Goal: Use online tool/utility: Utilize a website feature to perform a specific function

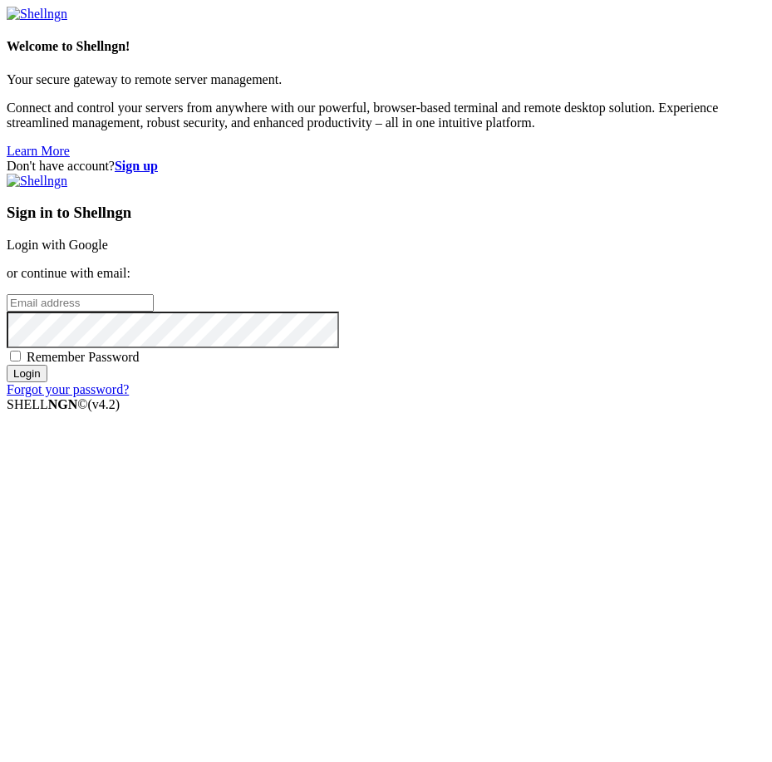
click at [154, 312] on input "email" at bounding box center [80, 302] width 147 height 17
type input "[EMAIL_ADDRESS][DOMAIN_NAME]"
click at [438, 365] on div "Remember Password" at bounding box center [386, 356] width 759 height 17
click at [140, 364] on span "Remember Password" at bounding box center [83, 357] width 113 height 14
click at [21, 362] on input "Remember Password" at bounding box center [15, 356] width 11 height 11
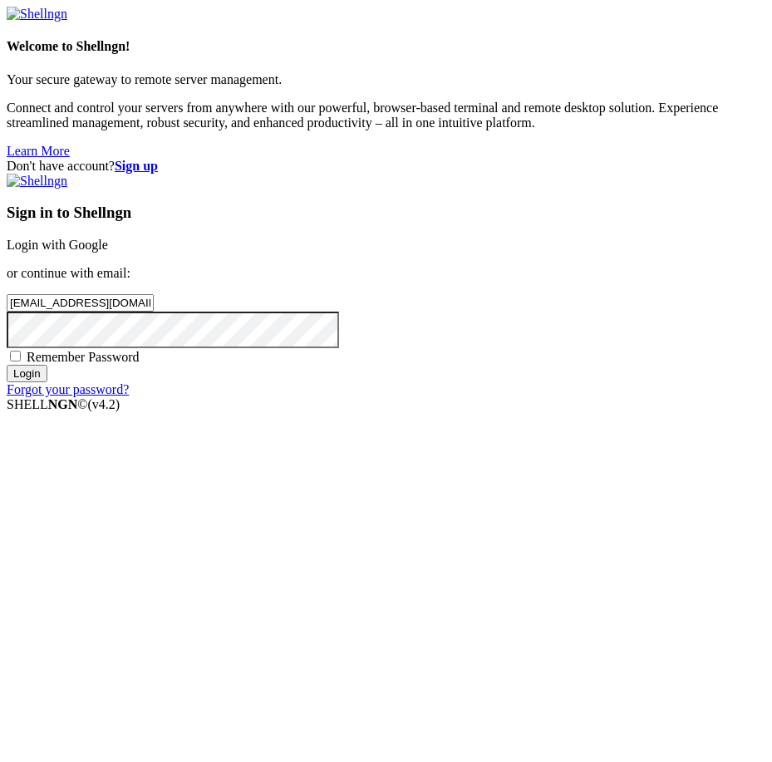
checkbox input "true"
click at [47, 382] on input "Login" at bounding box center [27, 373] width 41 height 17
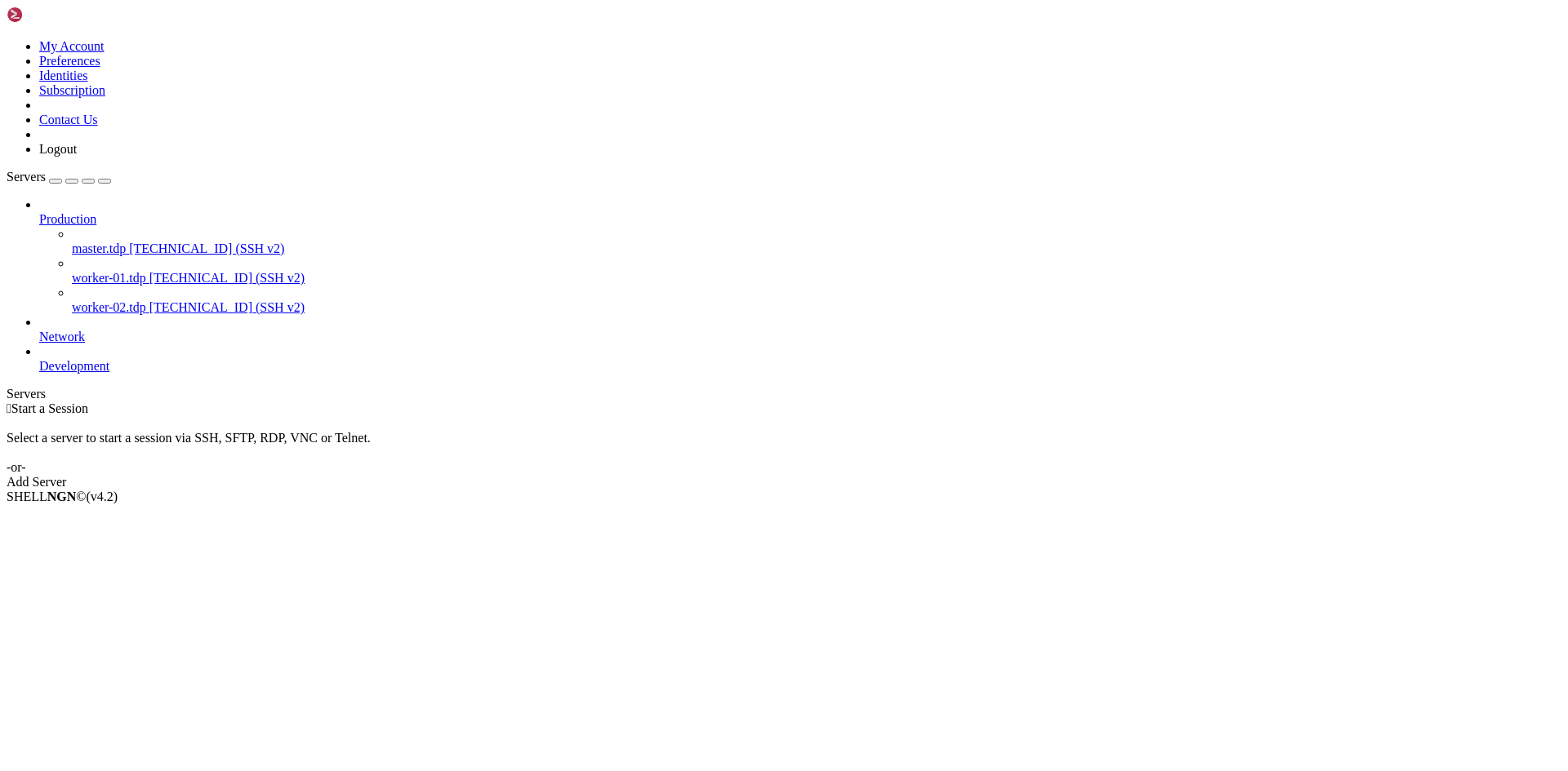
click at [136, 271] on span "worker-01.tdp" at bounding box center [109, 278] width 75 height 14
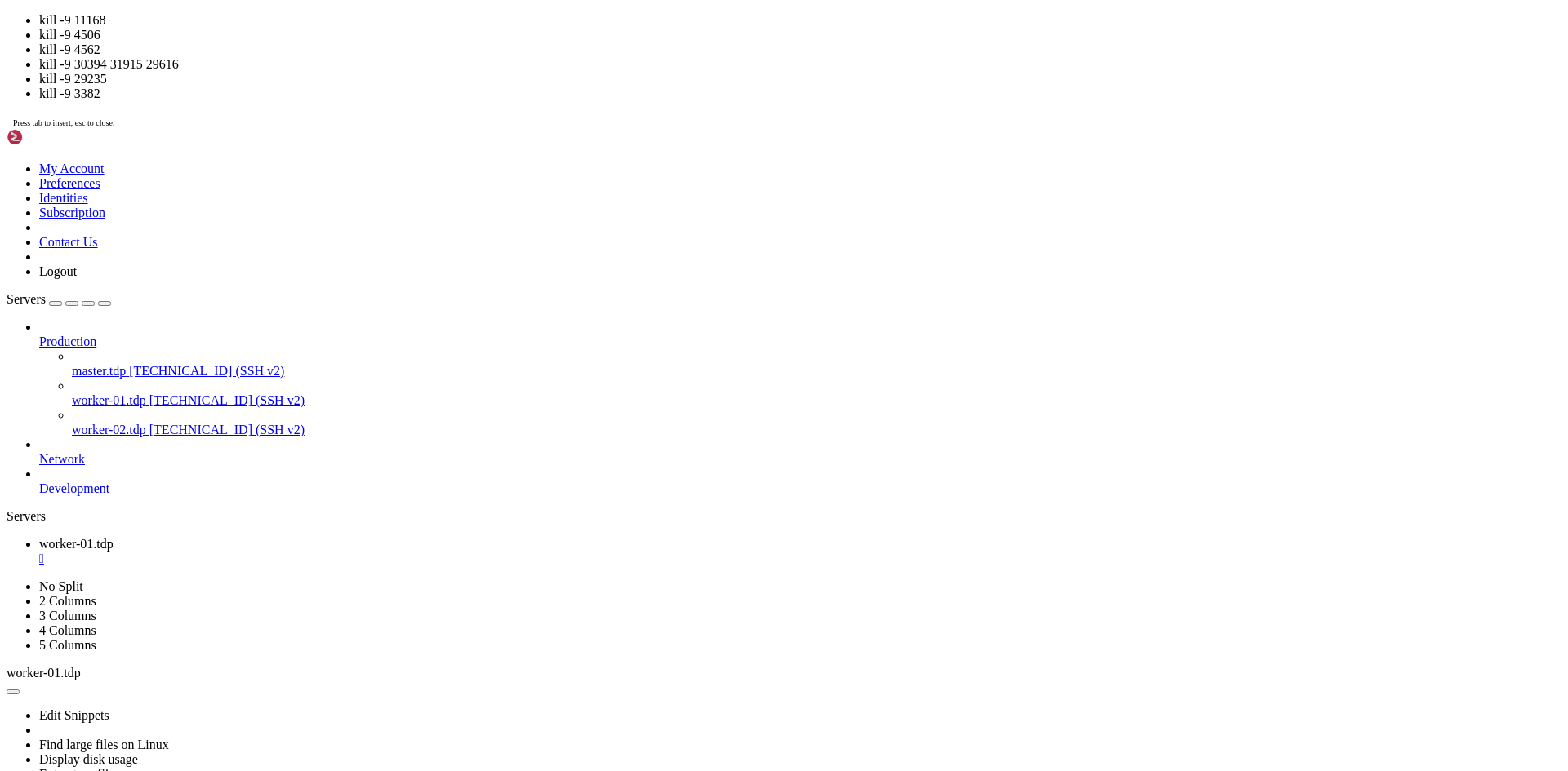
scroll to position [16, 3]
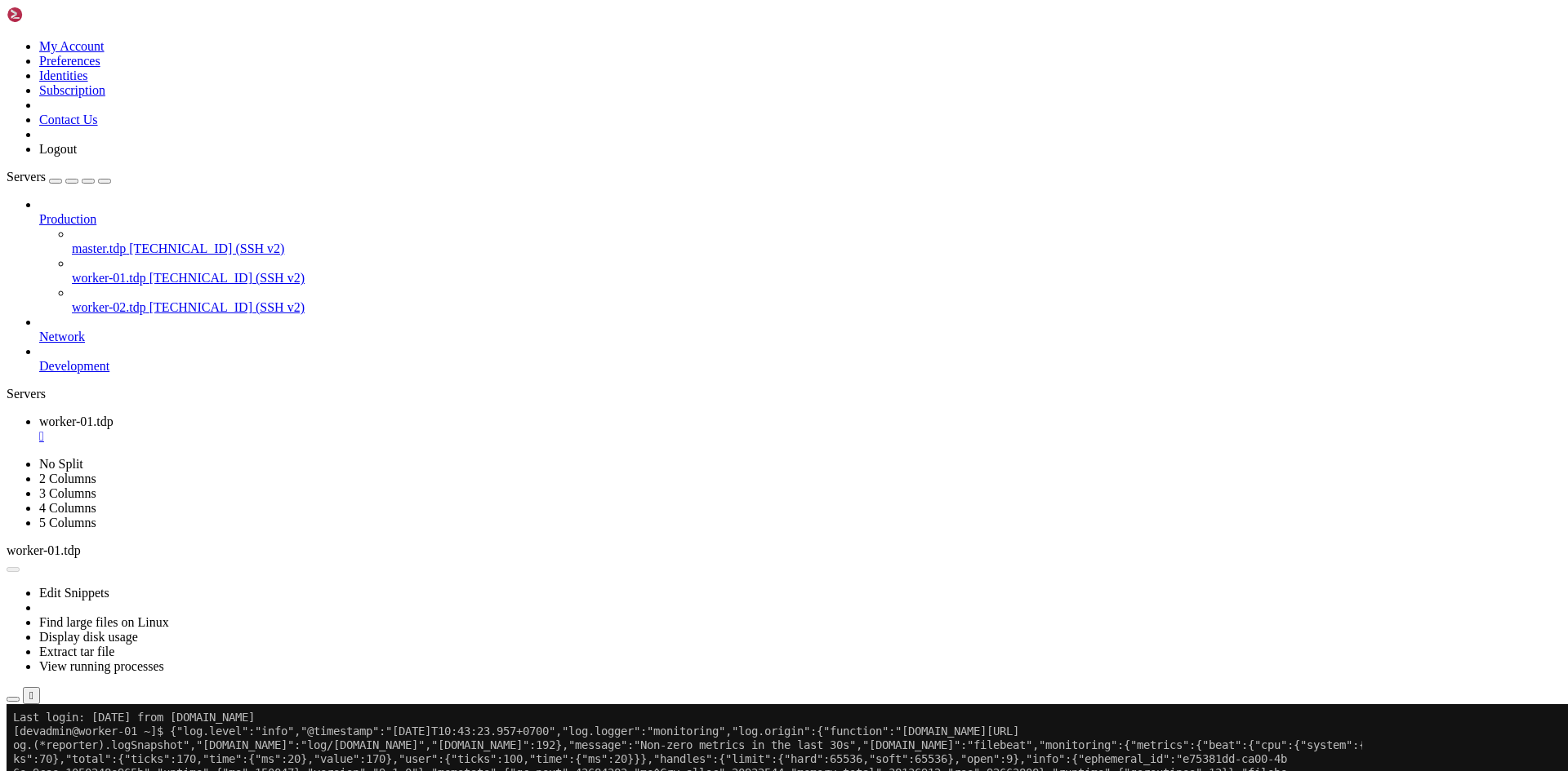
click at [72, 747] on button "Reconnect" at bounding box center [39, 758] width 65 height 17
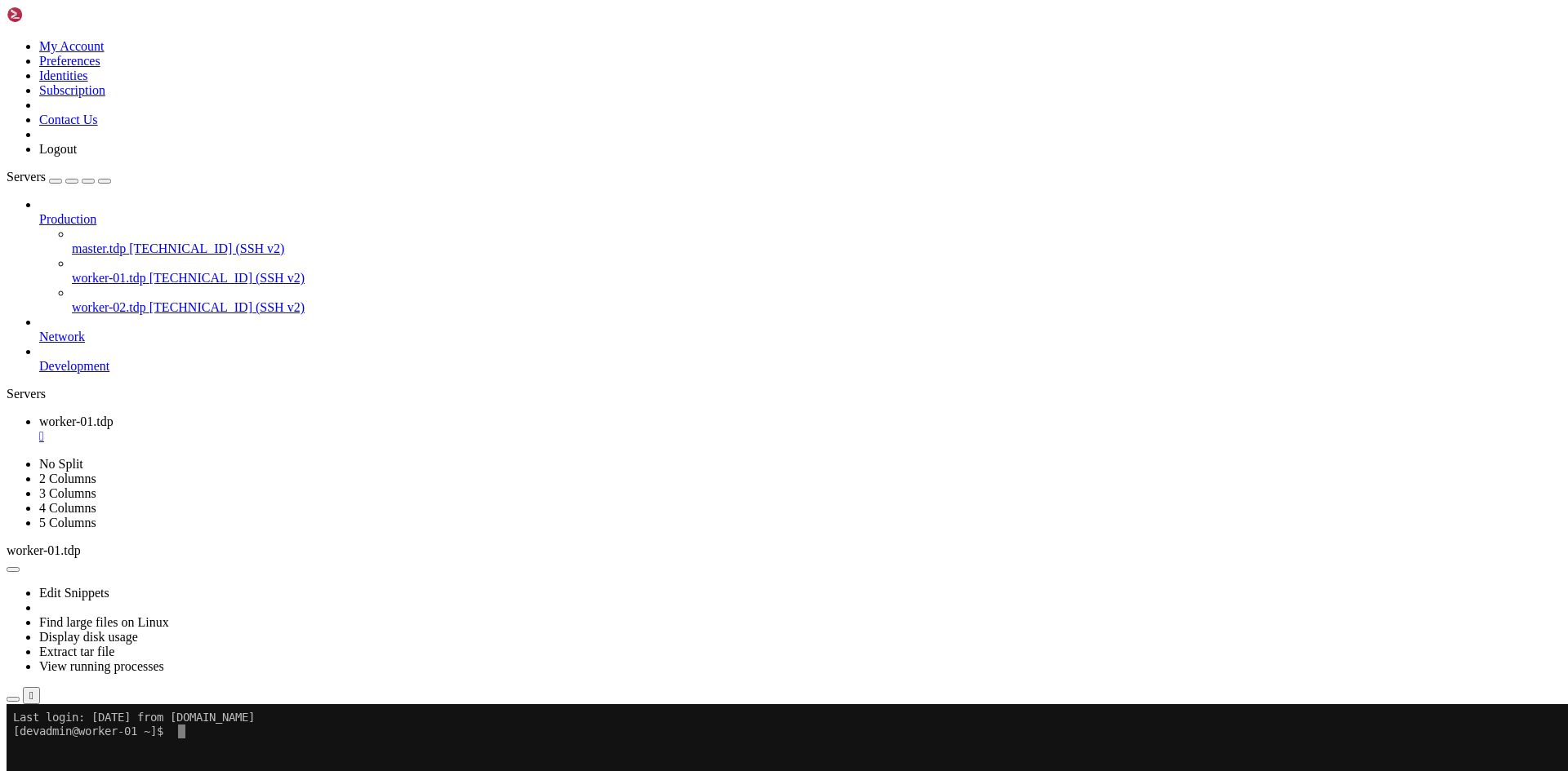
drag, startPoint x: 579, startPoint y: 723, endPoint x: 305, endPoint y: 715, distance: 274.1
click at [305, 715] on x-row "Last login: [DATE] from [DOMAIN_NAME]" at bounding box center [687, 718] width 1349 height 14
drag, startPoint x: 769, startPoint y: 915, endPoint x: 834, endPoint y: 1115, distance: 210.3
